Goal: Task Accomplishment & Management: Manage account settings

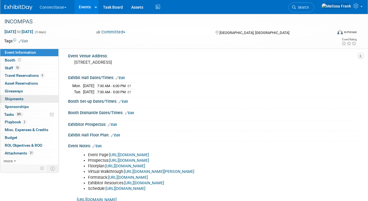
scroll to position [44, 0]
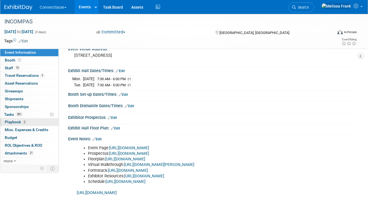
click at [33, 119] on link "2 Playbook 2" at bounding box center [29, 123] width 58 height 8
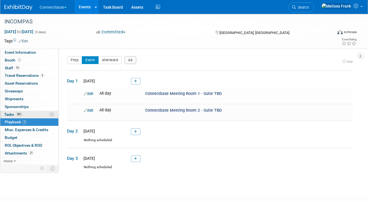
click at [36, 112] on link "38% Tasks 38%" at bounding box center [29, 115] width 58 height 8
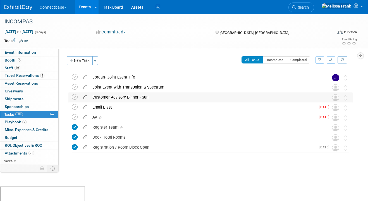
click at [84, 96] on icon at bounding box center [85, 96] width 10 height 7
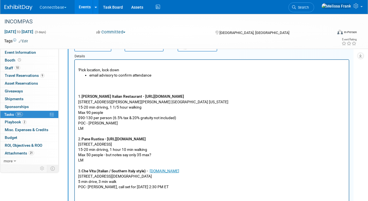
scroll to position [82, 0]
drag, startPoint x: 184, startPoint y: 97, endPoint x: 132, endPoint y: 95, distance: 51.6
click at [132, 95] on p "1. [PERSON_NAME] Italian Restaurant - [URL][DOMAIN_NAME] [STREET_ADDRESS][PERSO…" at bounding box center [211, 134] width 267 height 112
copy b "[URL][DOMAIN_NAME]"
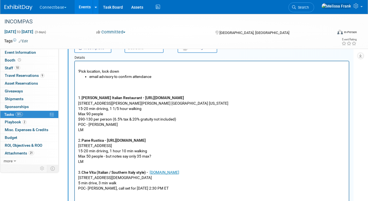
click at [103, 128] on p "1. [PERSON_NAME] Italian Restaurant - [URL][DOMAIN_NAME] [STREET_ADDRESS][PERSO…" at bounding box center [211, 135] width 267 height 112
click at [92, 130] on p "1. [PERSON_NAME] Italian Restaurant - [URL][DOMAIN_NAME] [STREET_ADDRESS][PERSO…" at bounding box center [211, 135] width 267 height 112
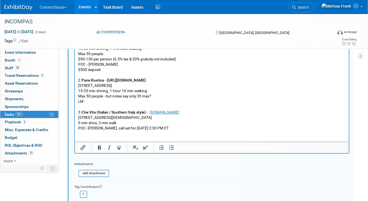
scroll to position [207, 0]
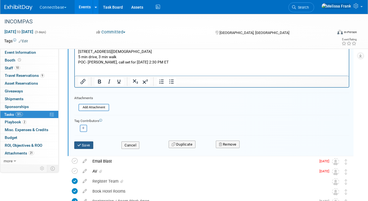
click at [84, 144] on button "Save" at bounding box center [83, 146] width 19 height 8
